Goal: Information Seeking & Learning: Check status

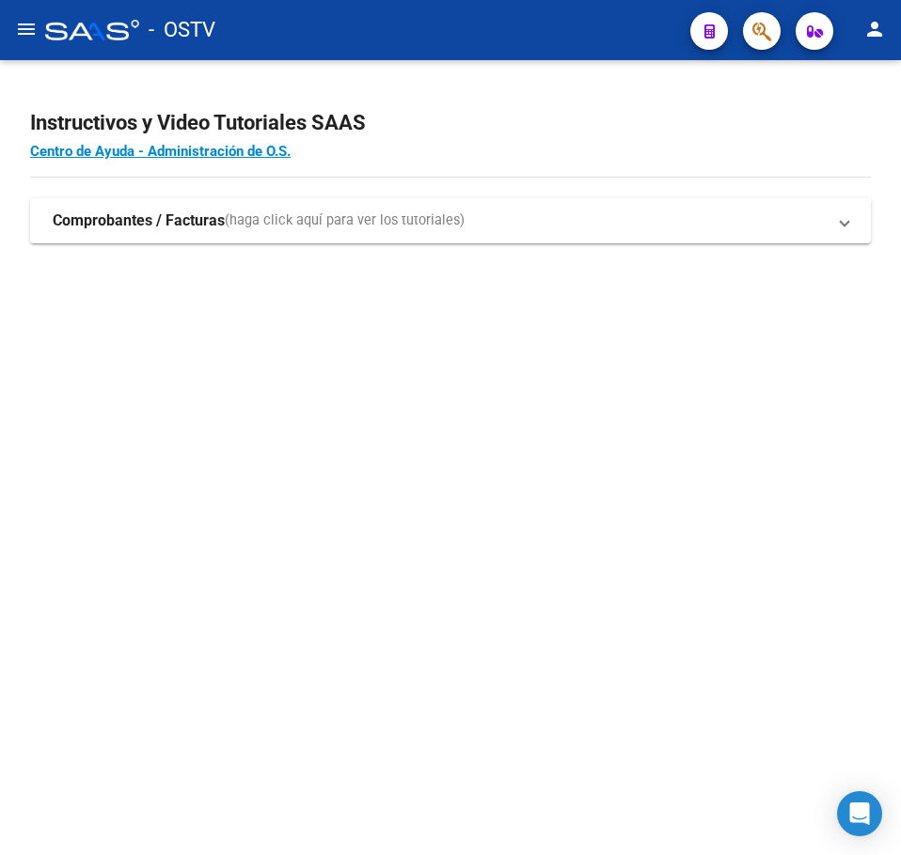
click at [553, 337] on mat-sidenav-content "Instructivos y Video Tutoriales SAAS Centro de Ayuda - Administración de O.S. C…" at bounding box center [450, 457] width 901 height 795
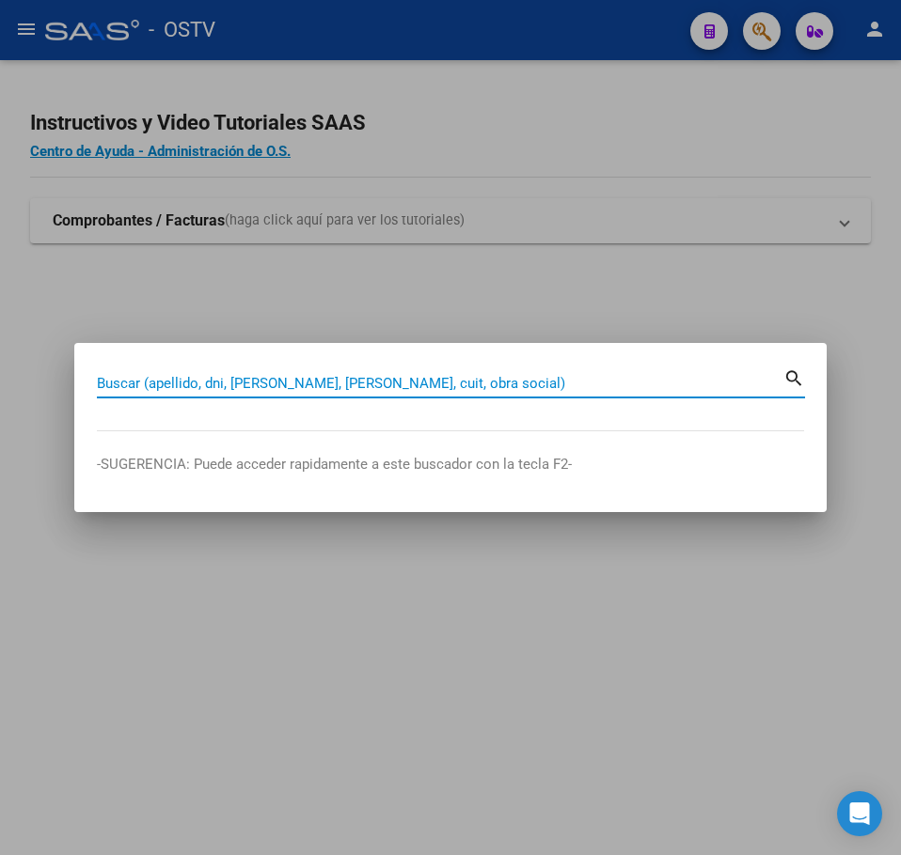
paste input "21497894,"
paste input
type input "21497894"
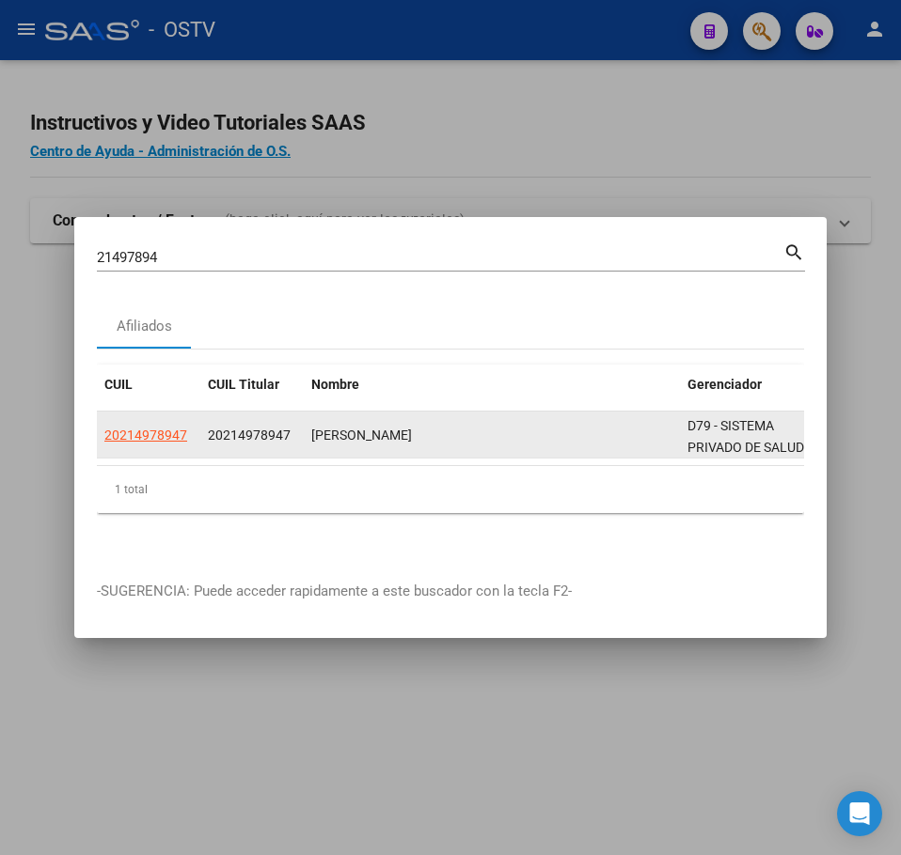
click at [176, 415] on datatable-body-cell "20214978947" at bounding box center [148, 435] width 103 height 46
click at [173, 416] on datatable-body-cell "20214978947" at bounding box center [148, 435] width 103 height 46
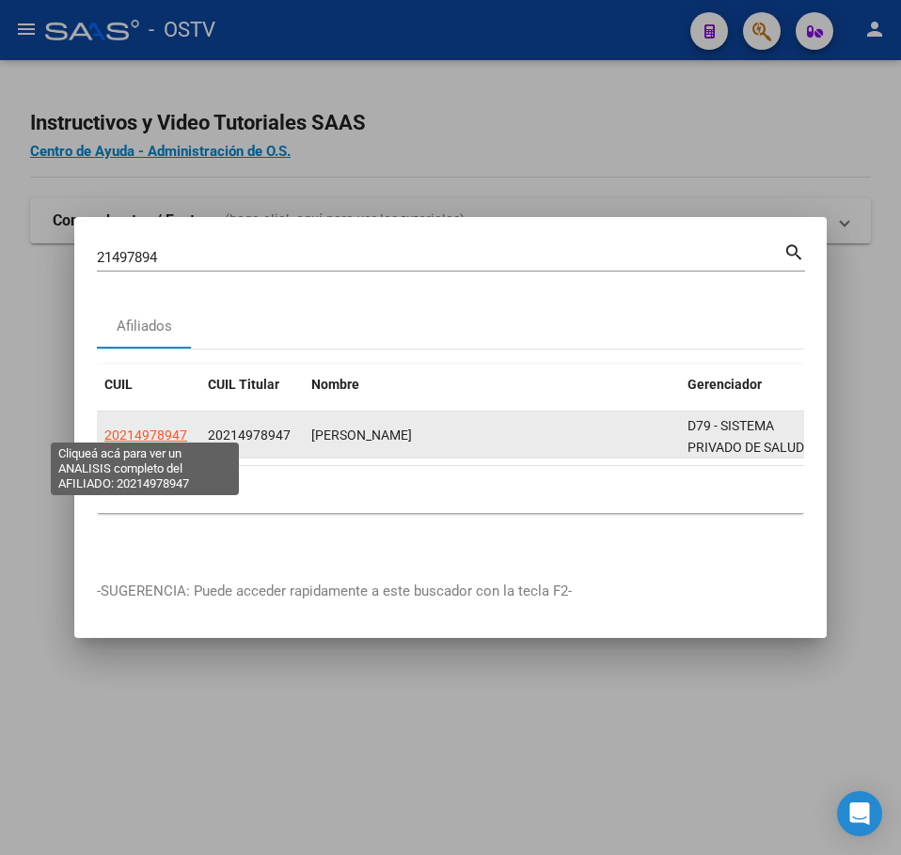
click at [166, 428] on span "20214978947" at bounding box center [145, 435] width 83 height 15
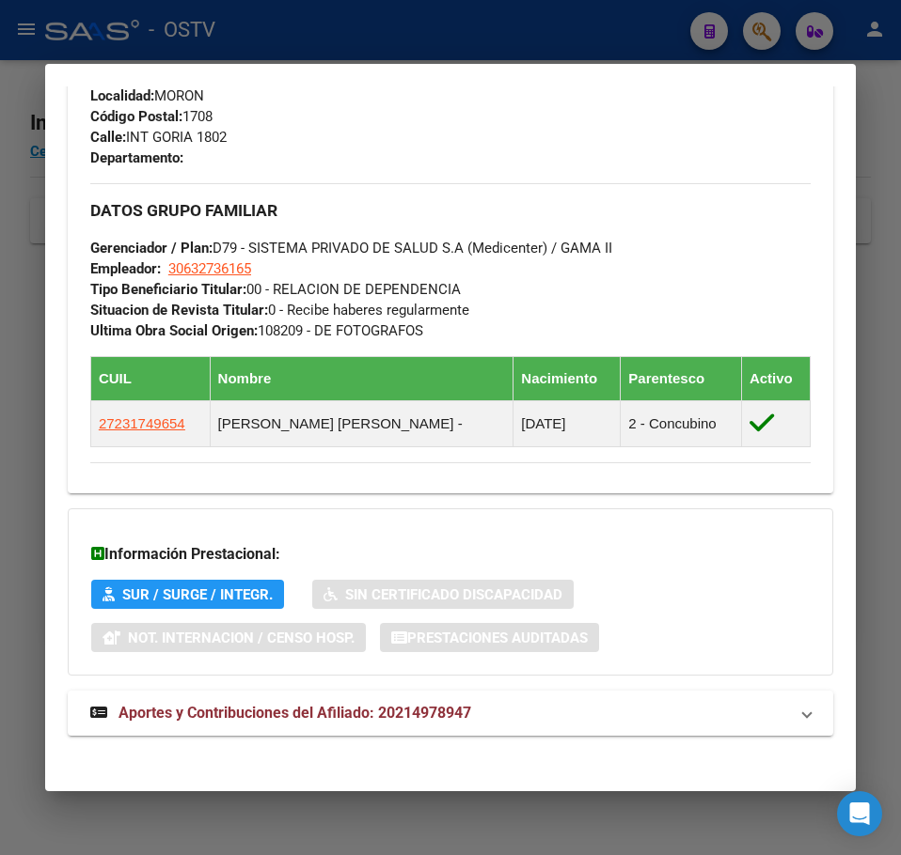
scroll to position [1011, 0]
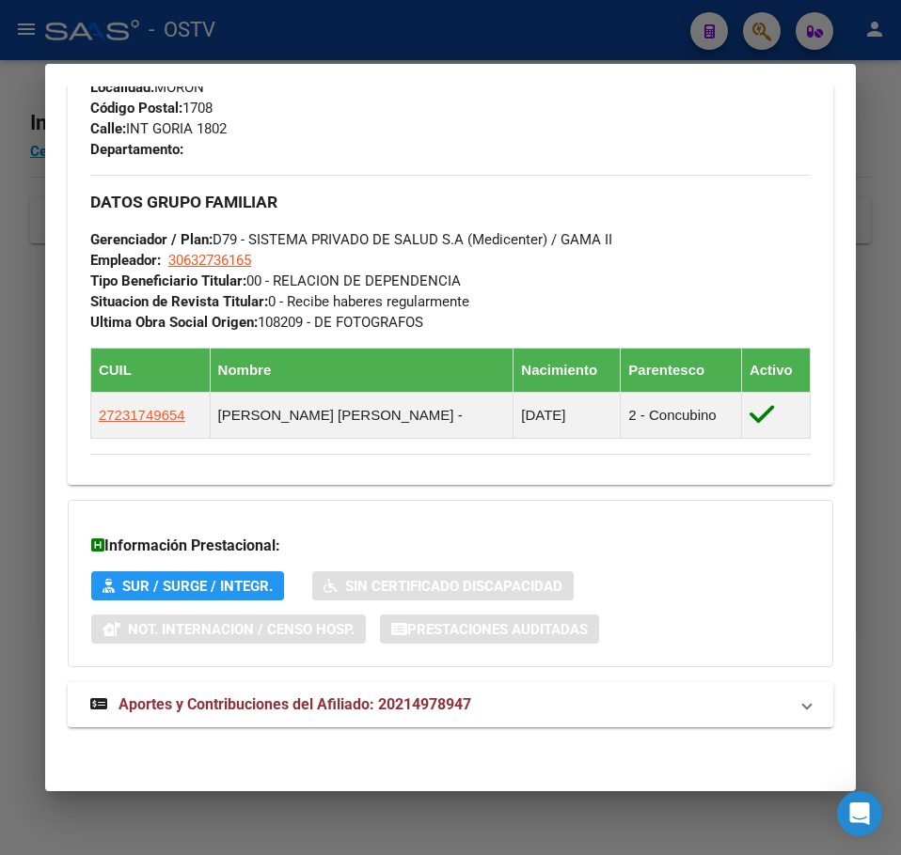
drag, startPoint x: 643, startPoint y: 687, endPoint x: 654, endPoint y: 635, distance: 52.9
click at [643, 686] on mat-expansion-panel-header "Aportes y Contribuciones del Afiliado: 20214978947" at bounding box center [450, 704] width 765 height 45
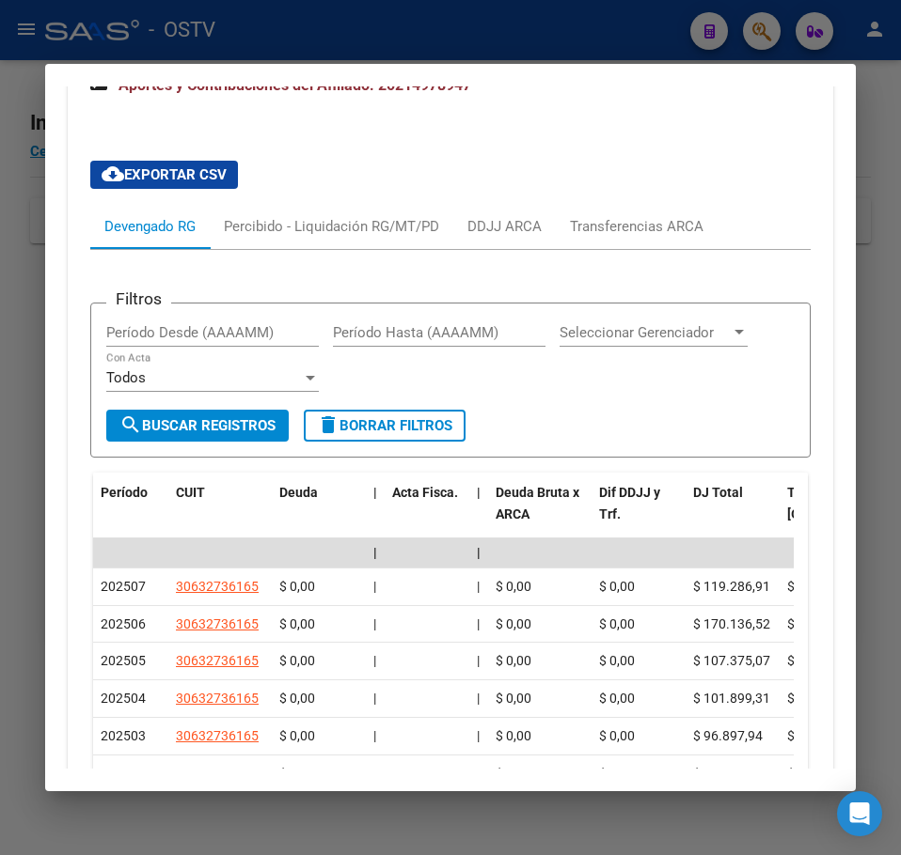
scroll to position [1592, 0]
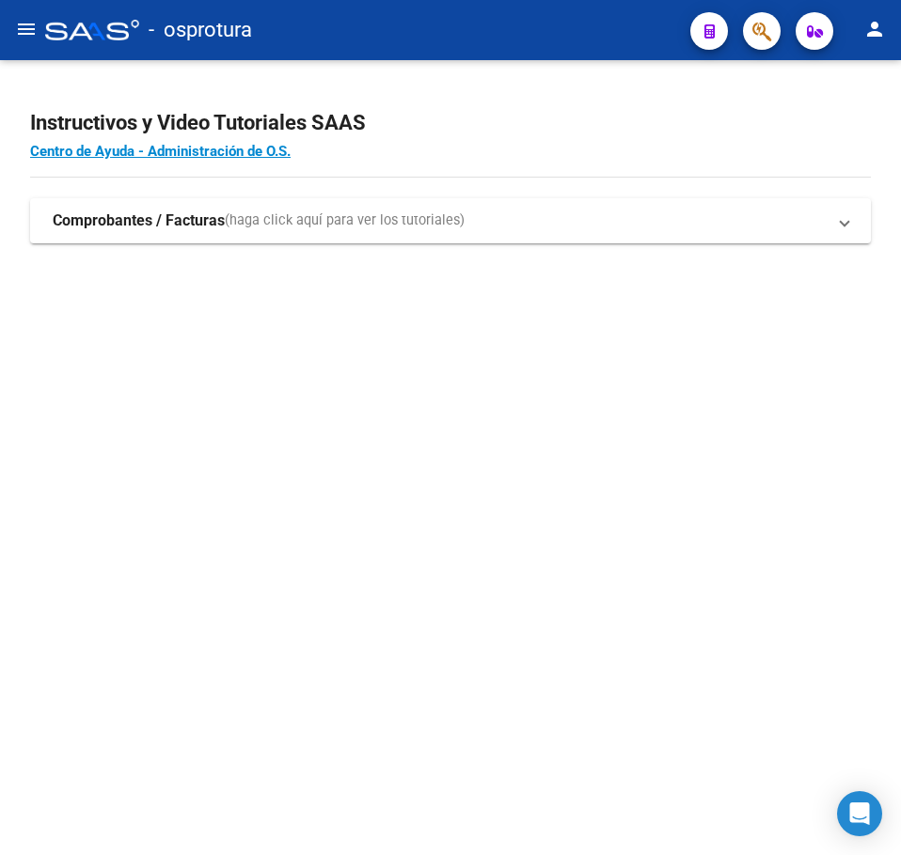
click at [348, 390] on mat-sidenav-content "Instructivos y Video Tutoriales SAAS Centro de Ayuda - Administración de O.S. C…" at bounding box center [450, 457] width 901 height 795
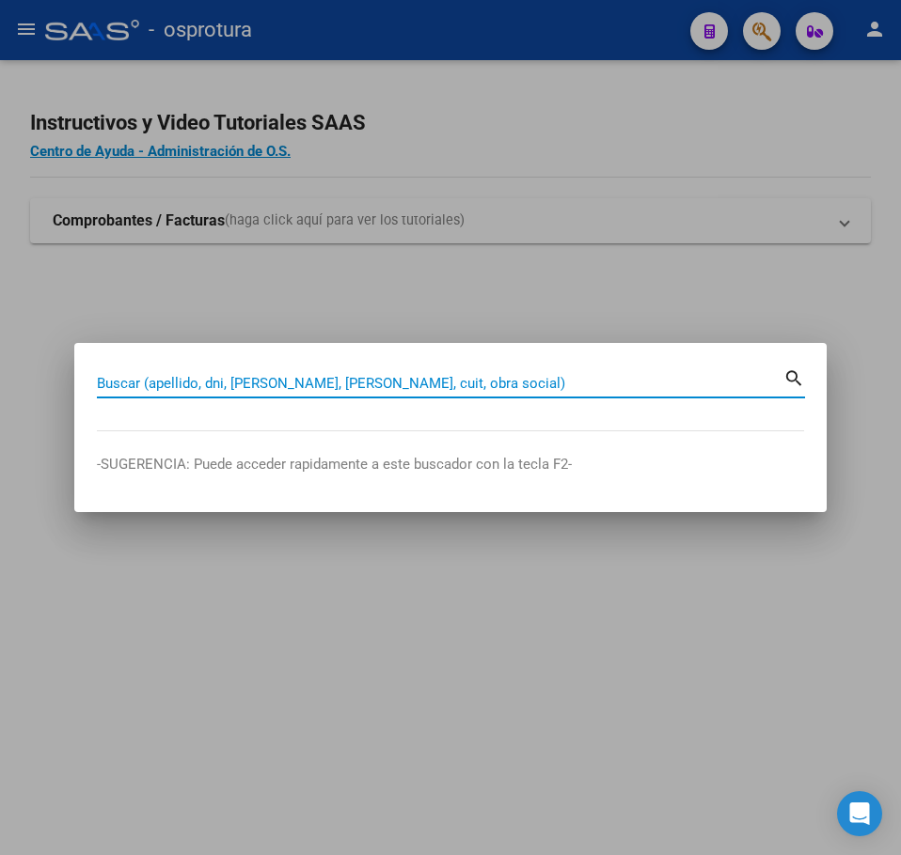
paste input "36077309"
type input "36077309"
